Goal: Information Seeking & Learning: Learn about a topic

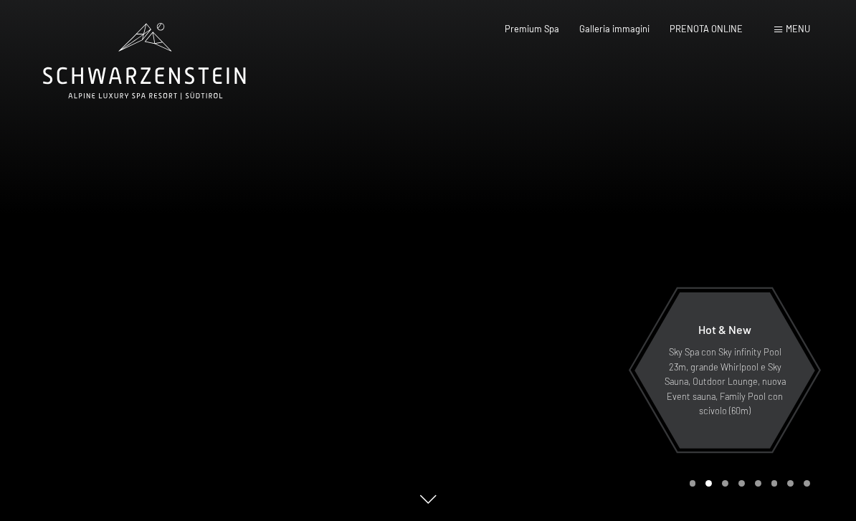
click at [783, 32] on div "Menu" at bounding box center [792, 29] width 36 height 13
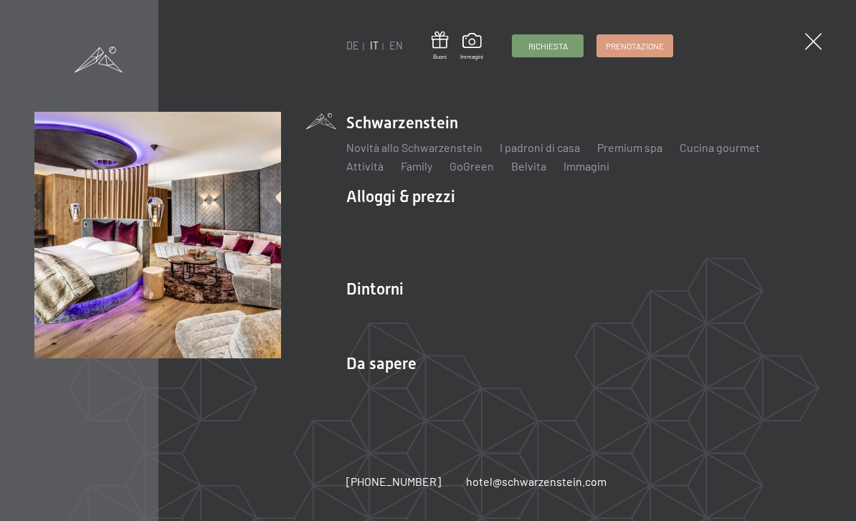
click at [488, 224] on link "Camere & prezzi" at bounding box center [473, 222] width 82 height 14
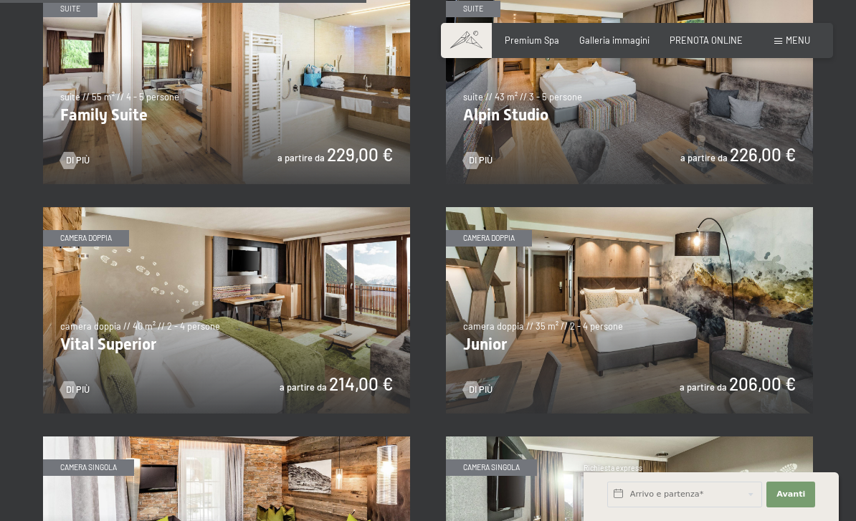
scroll to position [1465, 0]
click at [773, 299] on img at bounding box center [629, 311] width 367 height 206
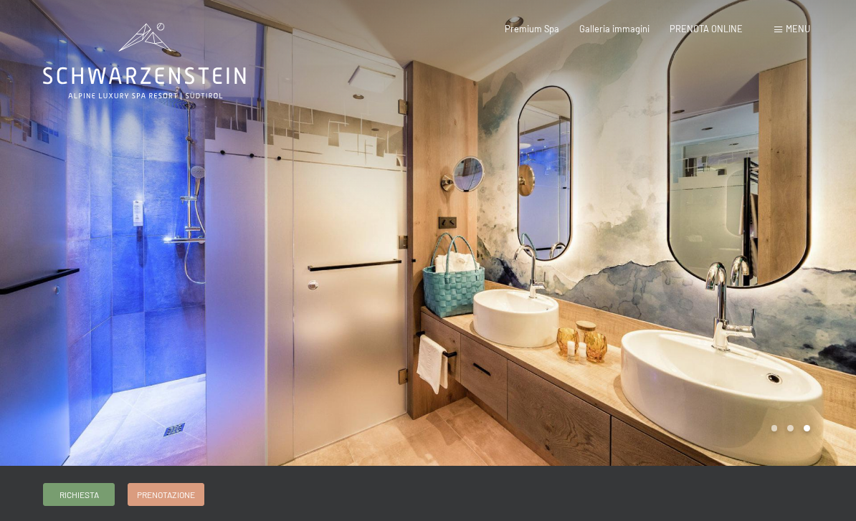
click at [788, 34] on div "Menu" at bounding box center [792, 29] width 36 height 13
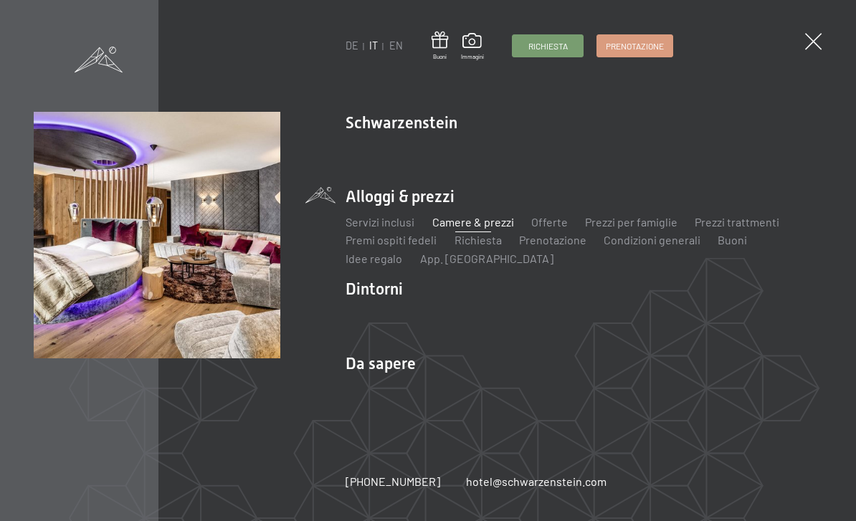
click at [471, 228] on link "Camere & prezzi" at bounding box center [473, 222] width 82 height 14
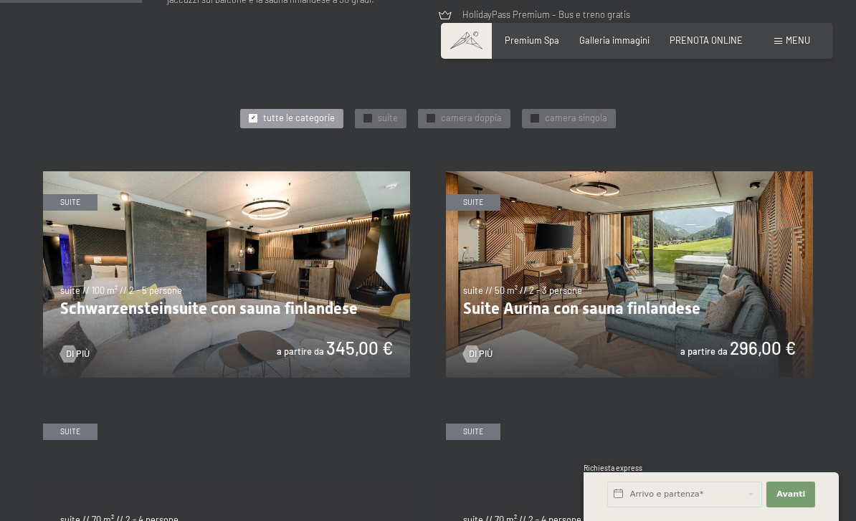
scroll to position [565, 0]
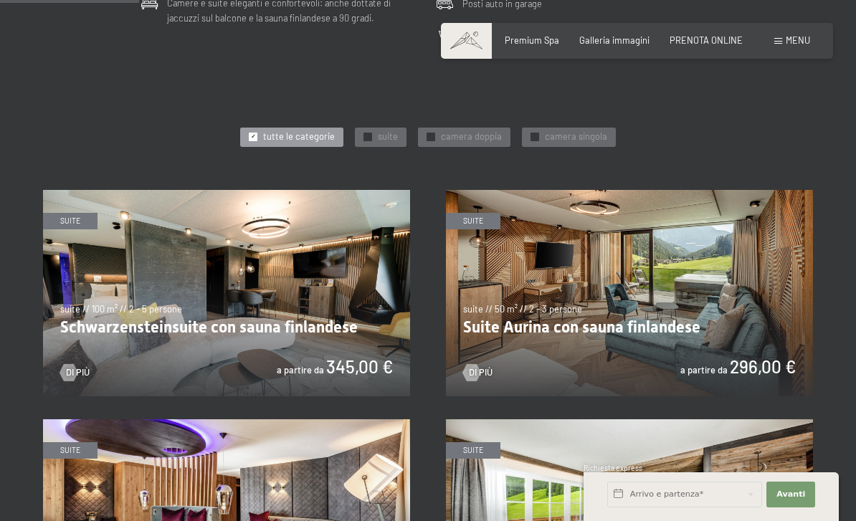
click at [132, 314] on img at bounding box center [226, 293] width 367 height 206
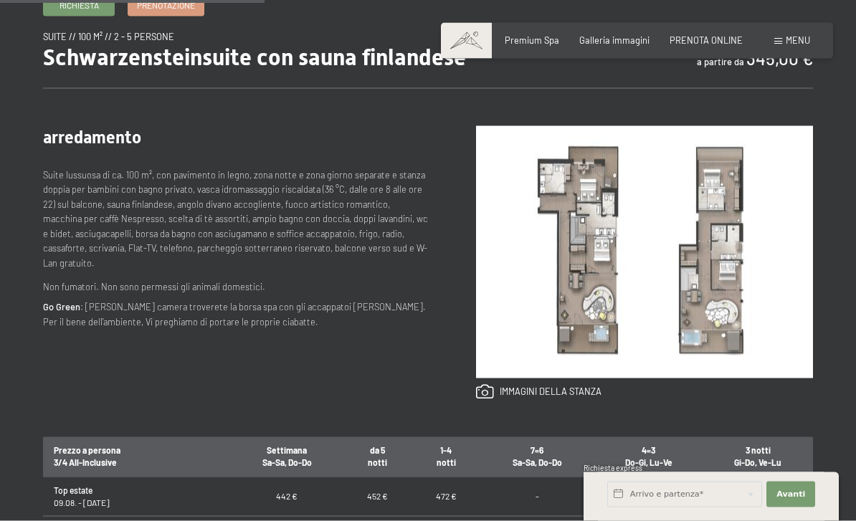
scroll to position [450, 0]
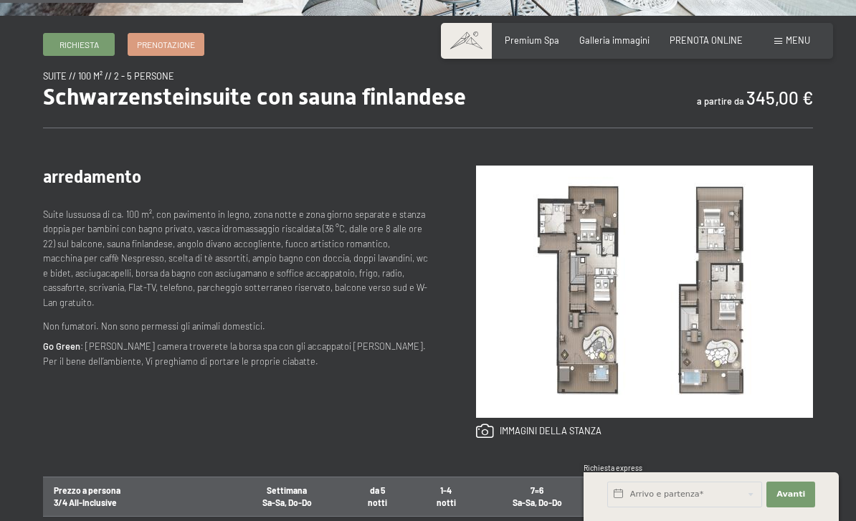
click at [578, 337] on img at bounding box center [644, 292] width 337 height 252
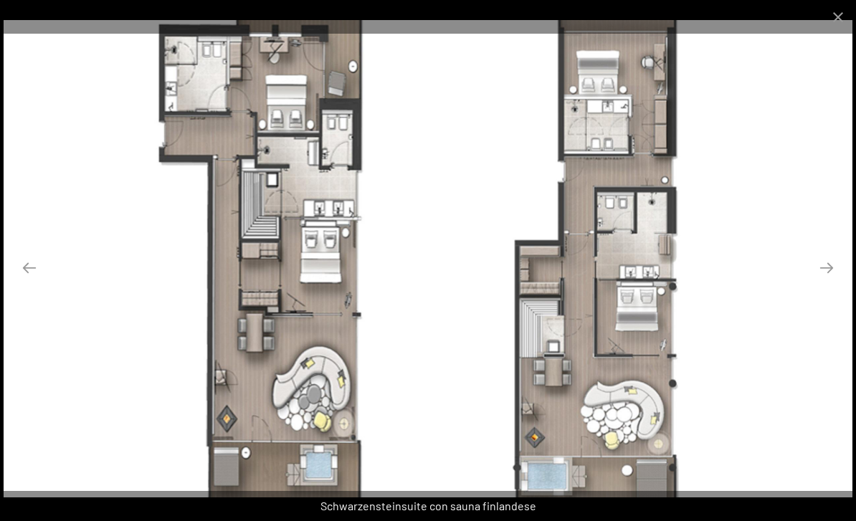
click at [32, 275] on button "Previous slide" at bounding box center [29, 268] width 30 height 28
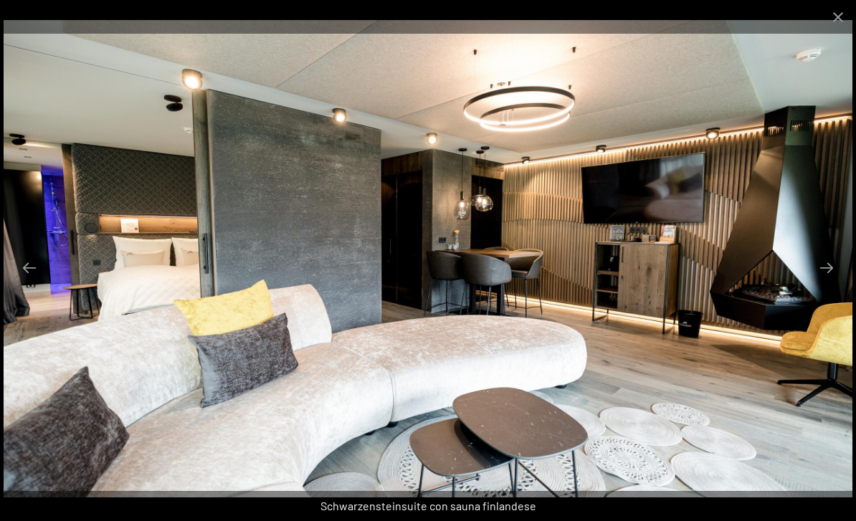
click at [821, 255] on button "Next slide" at bounding box center [826, 268] width 30 height 28
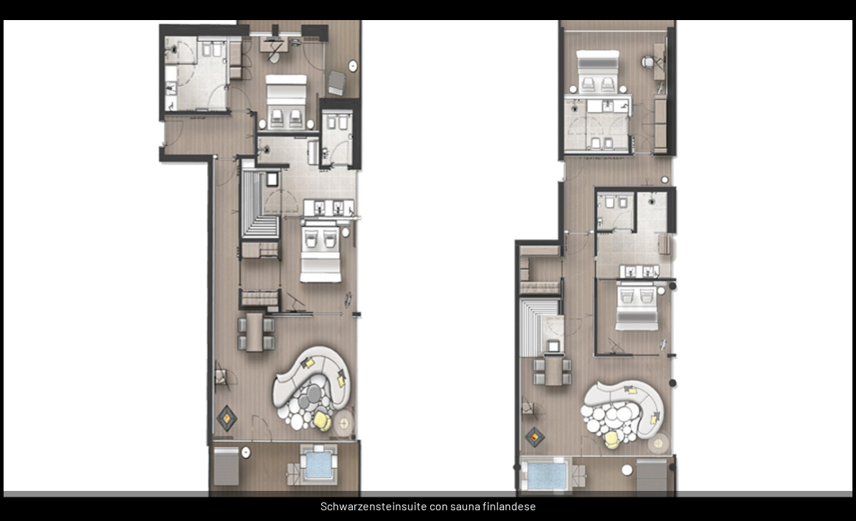
scroll to position [0, 0]
